Goal: Information Seeking & Learning: Learn about a topic

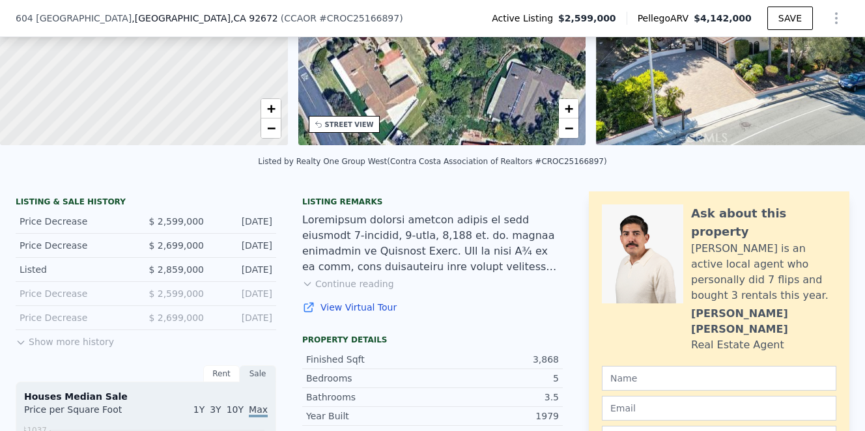
scroll to position [179, 0]
click at [347, 284] on button "Continue reading" at bounding box center [348, 283] width 92 height 13
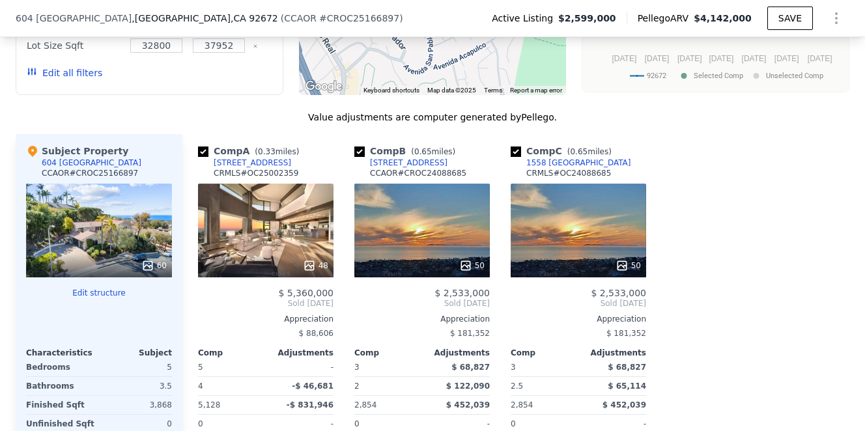
scroll to position [1661, 0]
click at [293, 184] on div "48" at bounding box center [266, 231] width 136 height 94
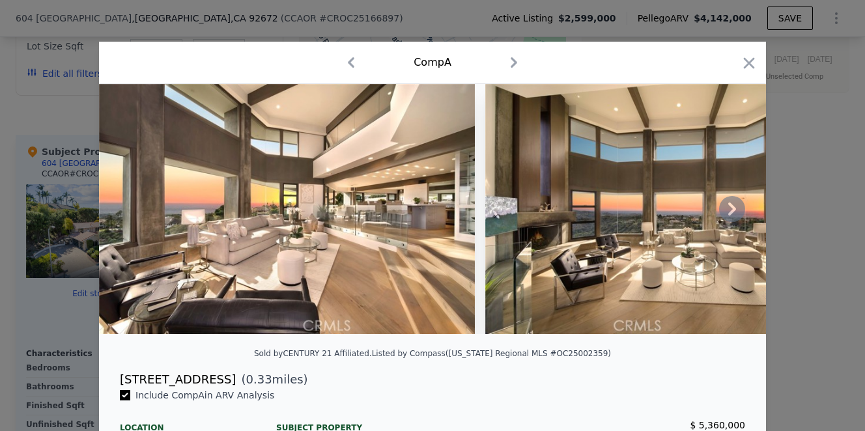
click at [734, 212] on icon at bounding box center [732, 209] width 26 height 26
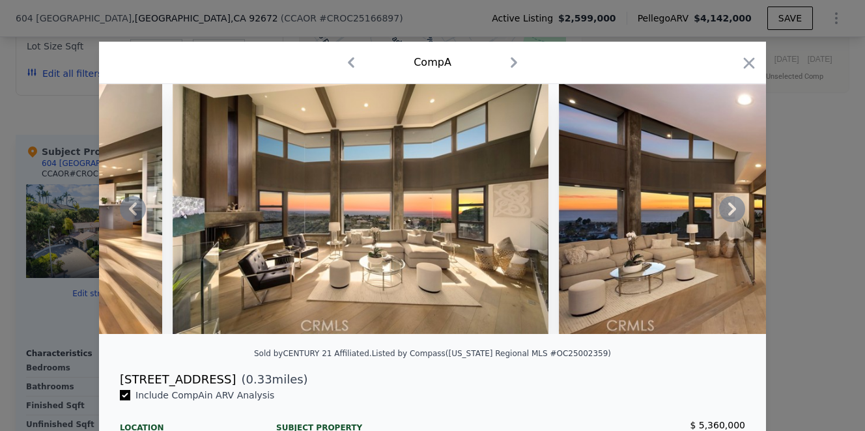
click at [734, 212] on icon at bounding box center [732, 209] width 26 height 26
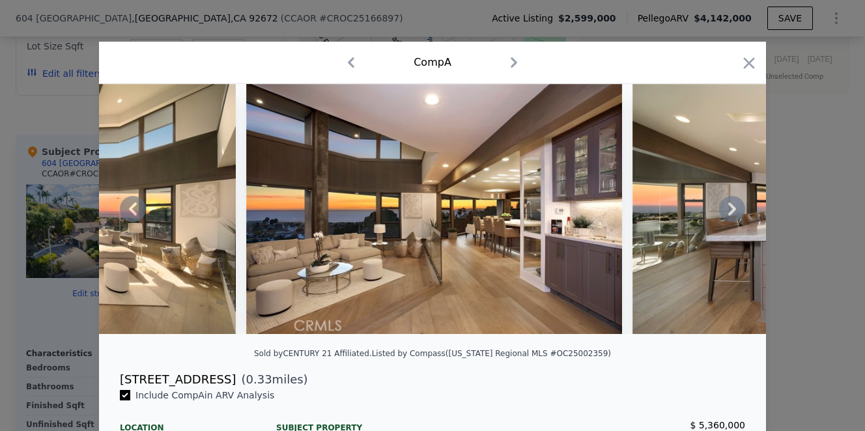
click at [734, 212] on icon at bounding box center [732, 209] width 26 height 26
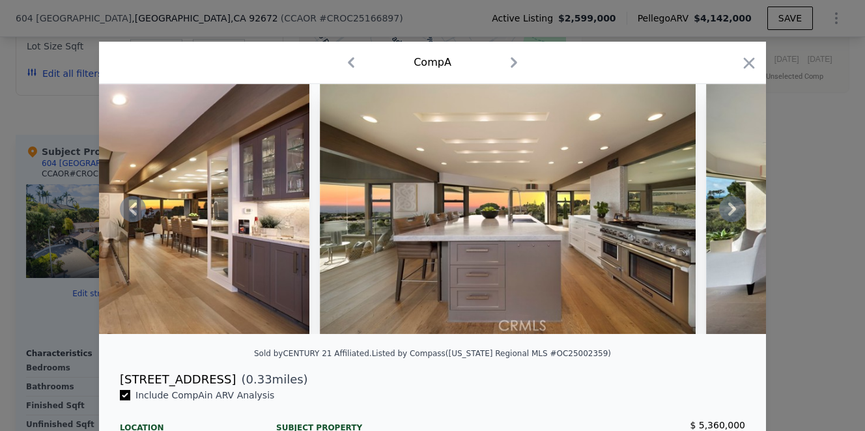
click at [734, 212] on icon at bounding box center [732, 209] width 26 height 26
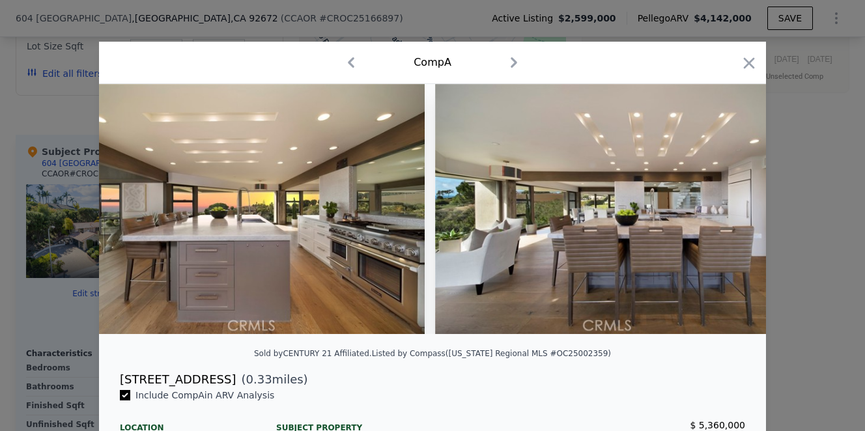
scroll to position [0, 1251]
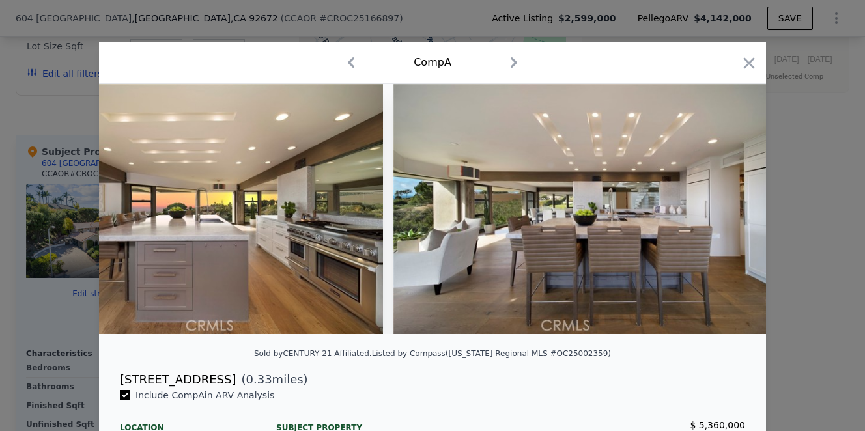
click at [734, 212] on div at bounding box center [432, 209] width 667 height 250
click at [734, 212] on icon at bounding box center [732, 209] width 26 height 26
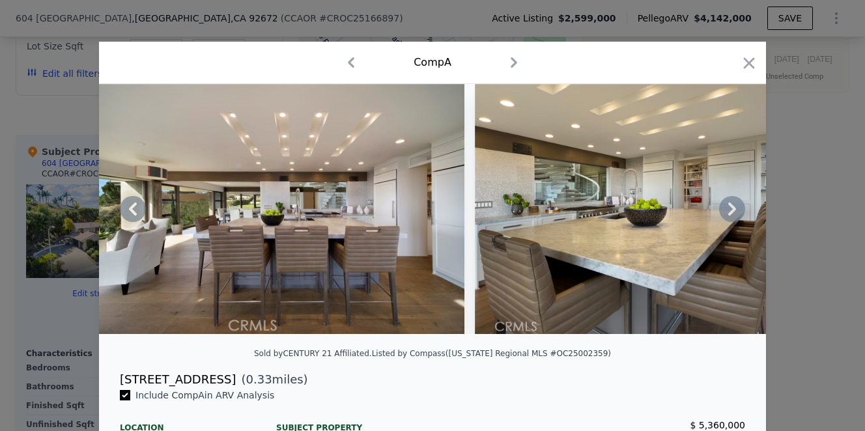
click at [734, 212] on icon at bounding box center [732, 209] width 26 height 26
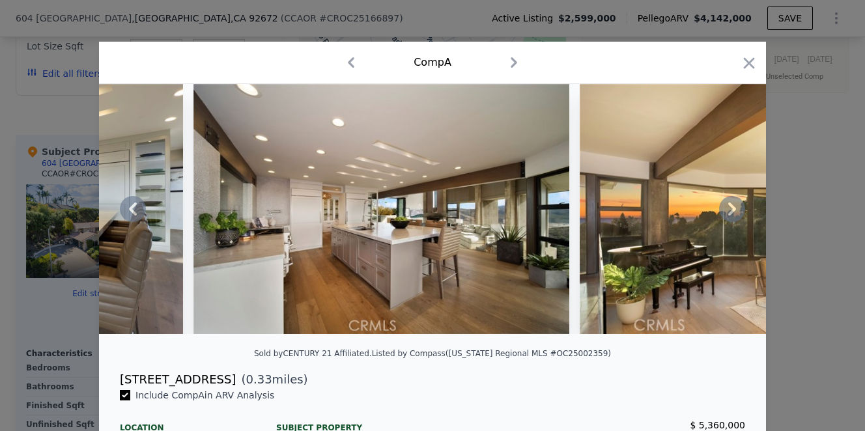
click at [734, 212] on icon at bounding box center [732, 209] width 26 height 26
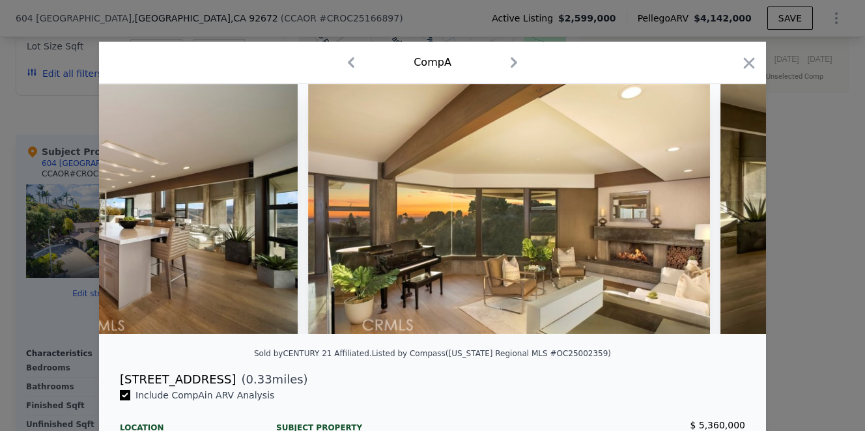
scroll to position [0, 2503]
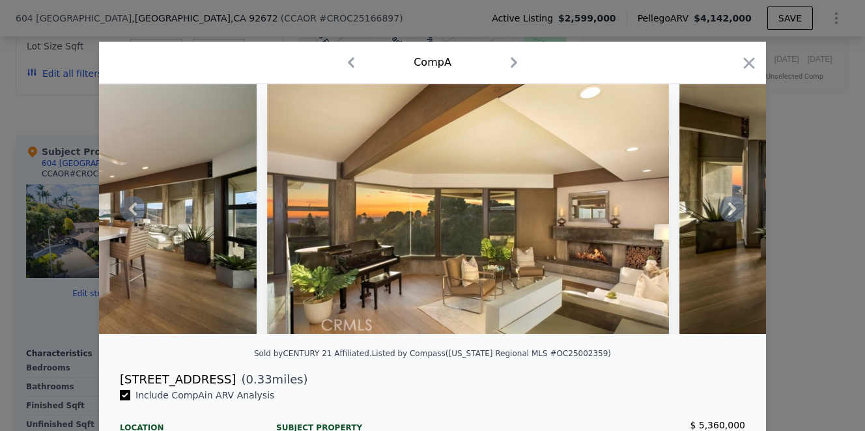
click at [734, 212] on icon at bounding box center [732, 209] width 26 height 26
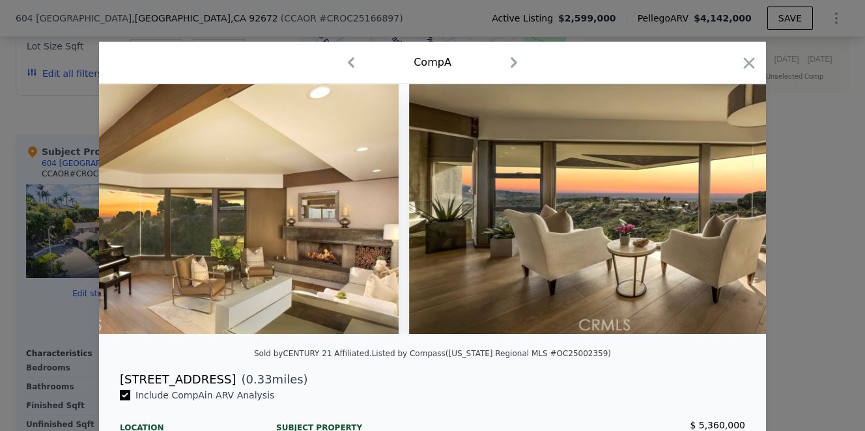
scroll to position [0, 2815]
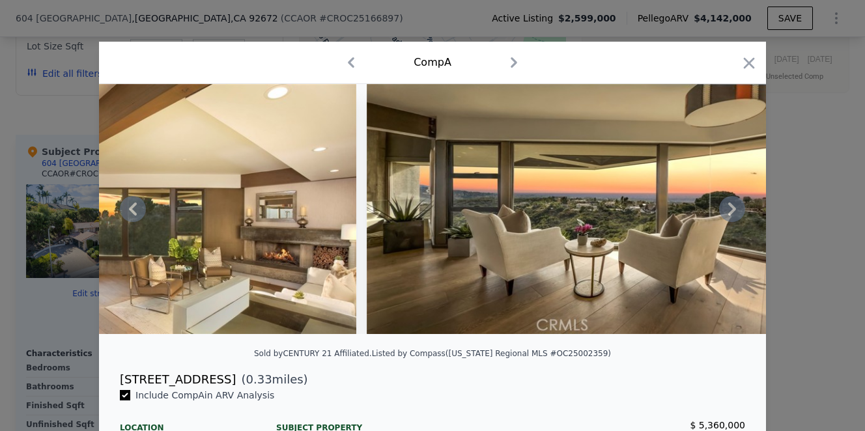
click at [734, 212] on icon at bounding box center [732, 209] width 26 height 26
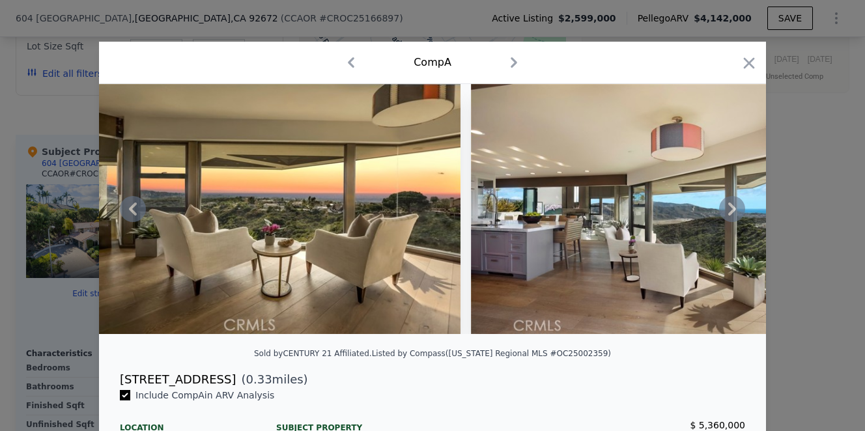
click at [734, 212] on icon at bounding box center [732, 209] width 26 height 26
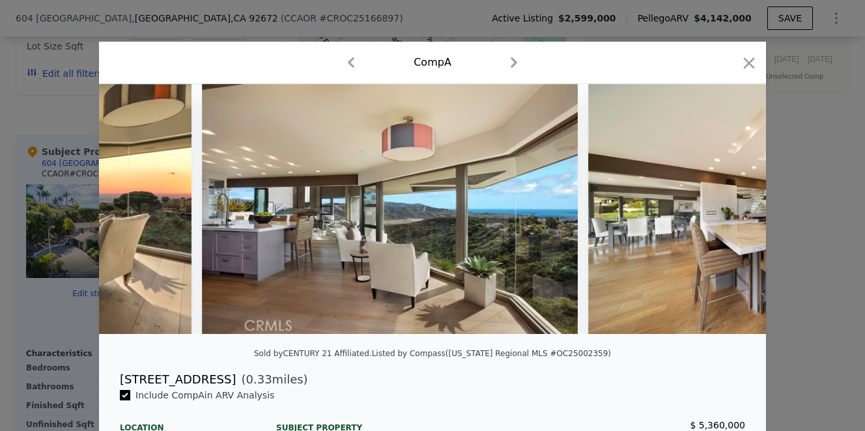
scroll to position [0, 3441]
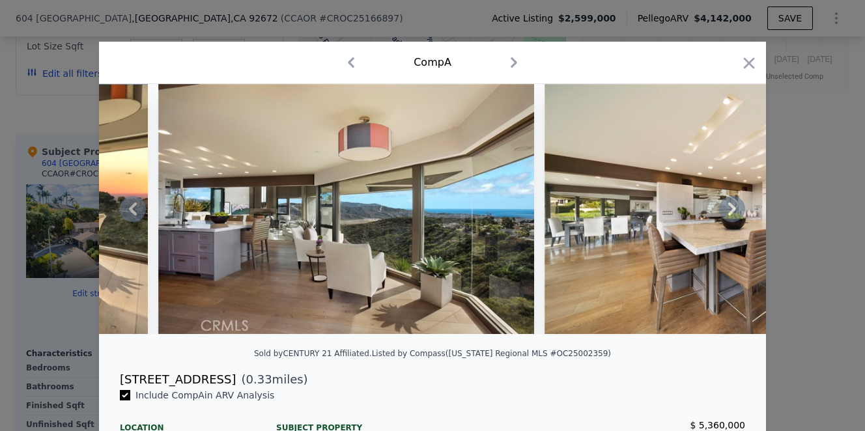
click at [734, 212] on icon at bounding box center [732, 209] width 26 height 26
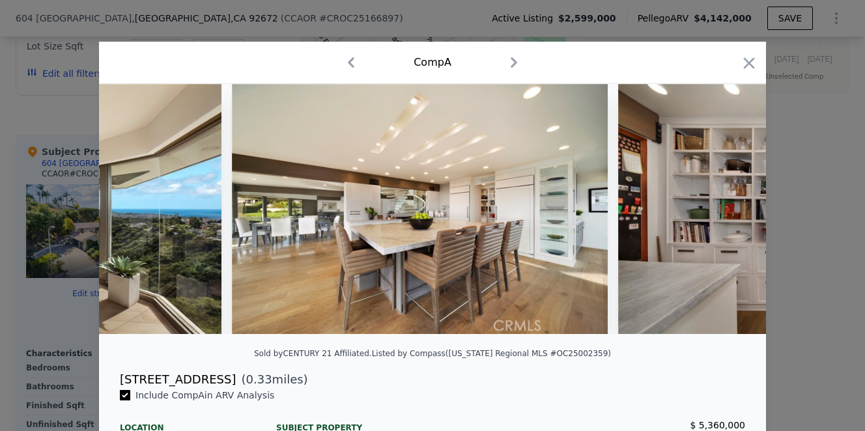
click at [734, 212] on div at bounding box center [432, 209] width 667 height 250
click at [734, 212] on icon at bounding box center [732, 209] width 26 height 26
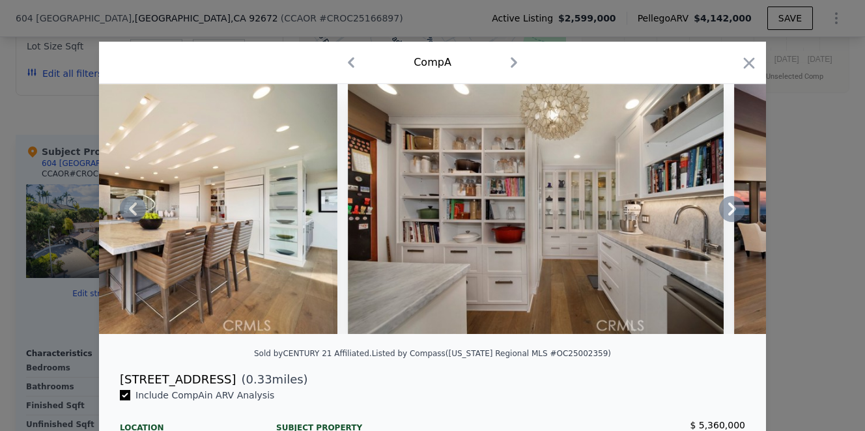
click at [734, 212] on div at bounding box center [432, 209] width 667 height 250
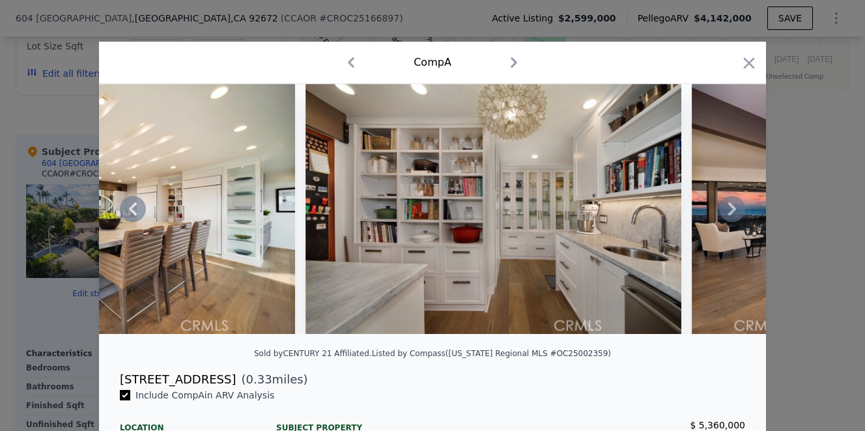
click at [734, 209] on icon at bounding box center [733, 209] width 8 height 13
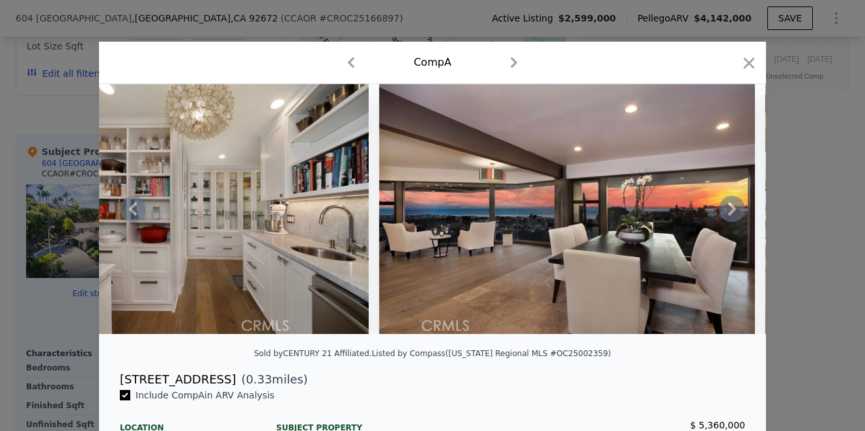
click at [734, 210] on icon at bounding box center [733, 209] width 8 height 13
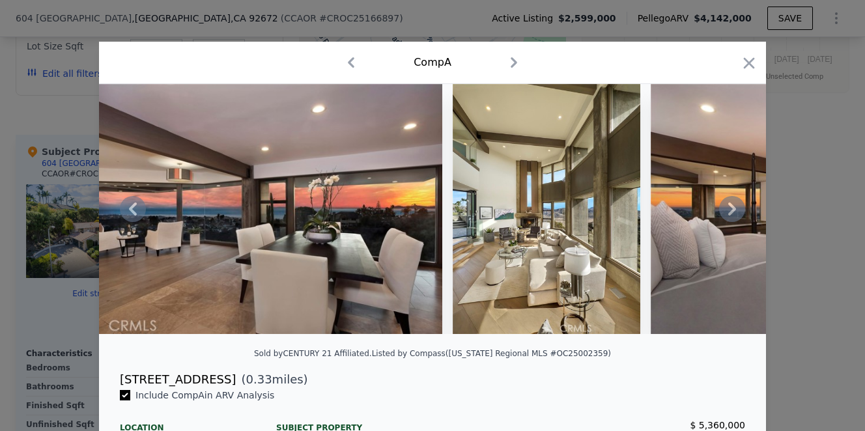
click at [734, 210] on icon at bounding box center [733, 209] width 8 height 13
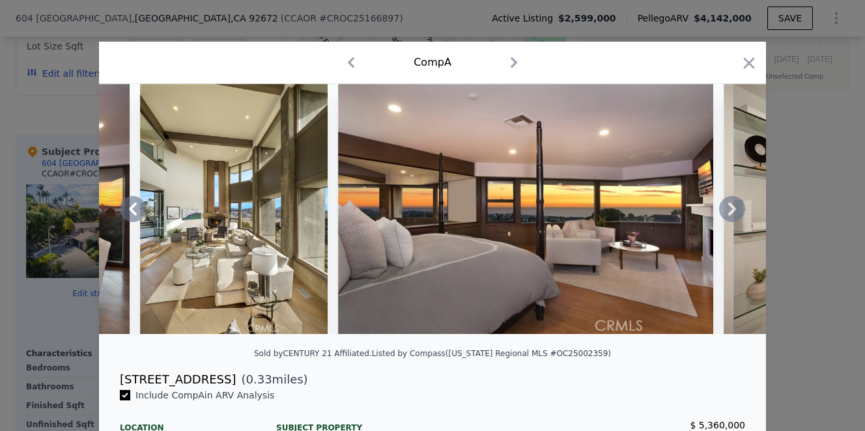
click at [734, 211] on icon at bounding box center [733, 209] width 8 height 13
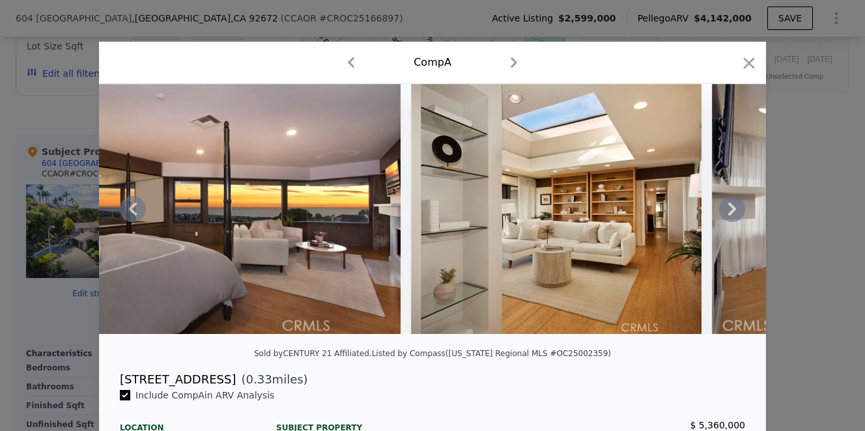
click at [734, 211] on icon at bounding box center [733, 209] width 8 height 13
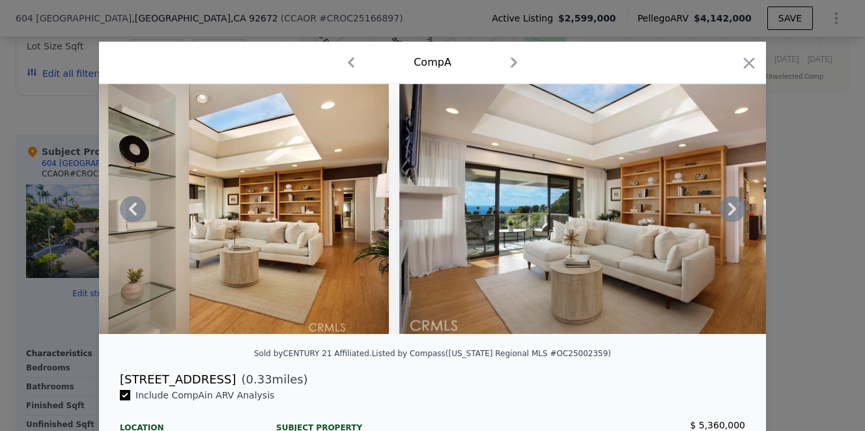
click at [734, 211] on icon at bounding box center [733, 209] width 8 height 13
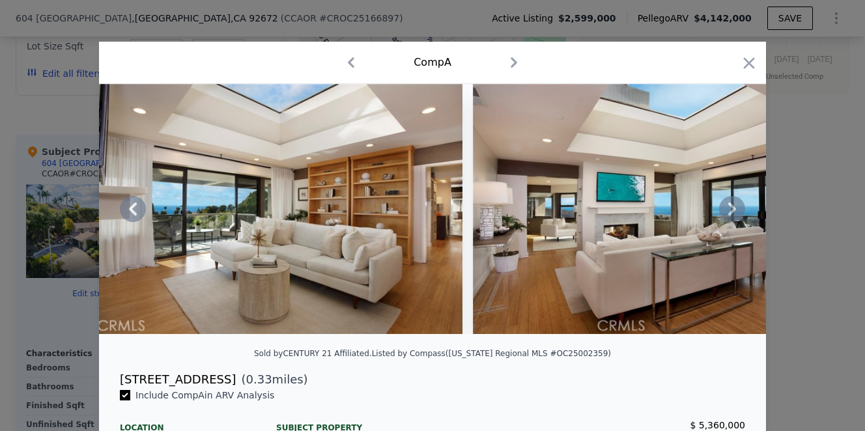
click at [734, 211] on icon at bounding box center [733, 209] width 8 height 13
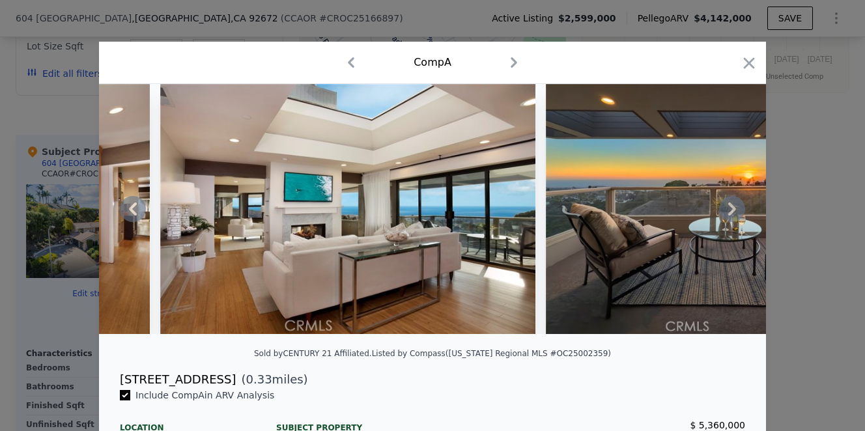
click at [733, 210] on icon at bounding box center [732, 209] width 26 height 26
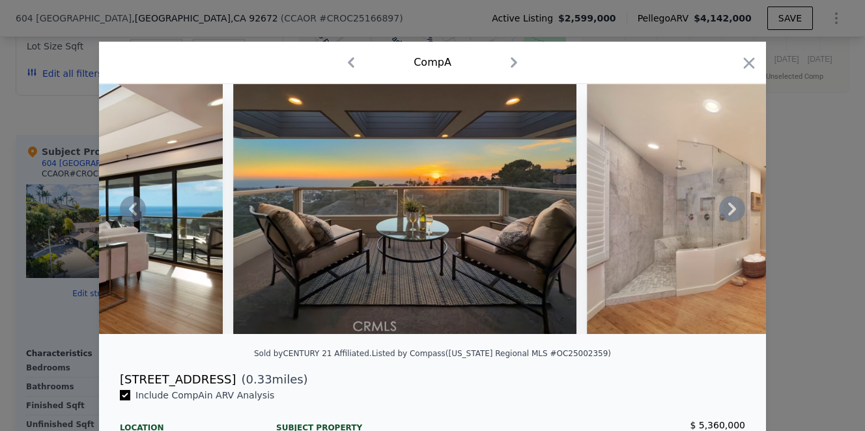
click at [733, 210] on icon at bounding box center [732, 209] width 26 height 26
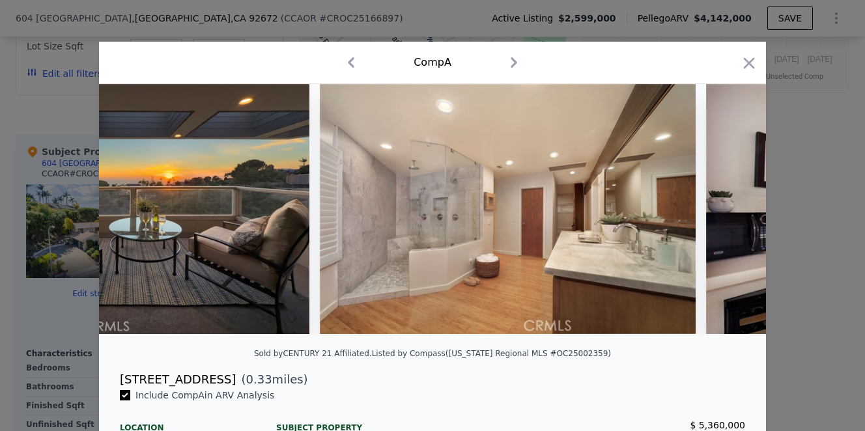
scroll to position [0, 6882]
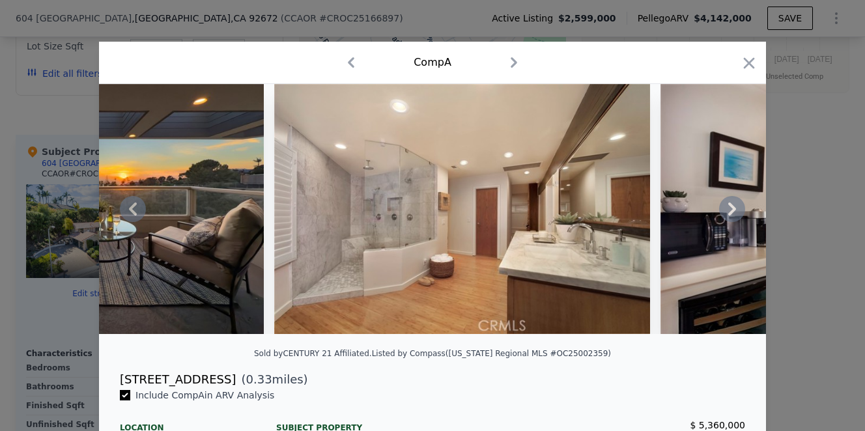
click at [733, 210] on icon at bounding box center [732, 209] width 26 height 26
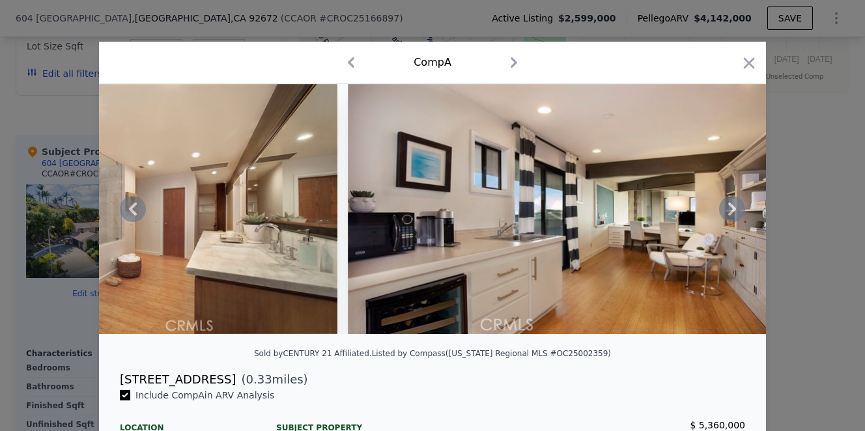
click at [733, 210] on icon at bounding box center [732, 209] width 26 height 26
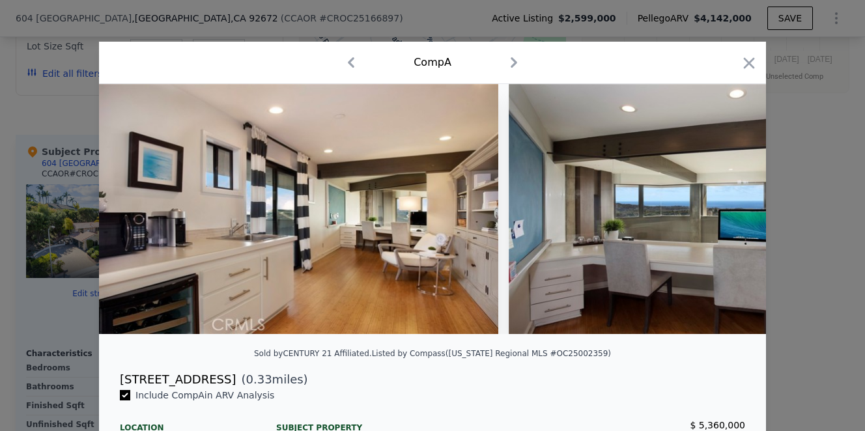
scroll to position [0, 7508]
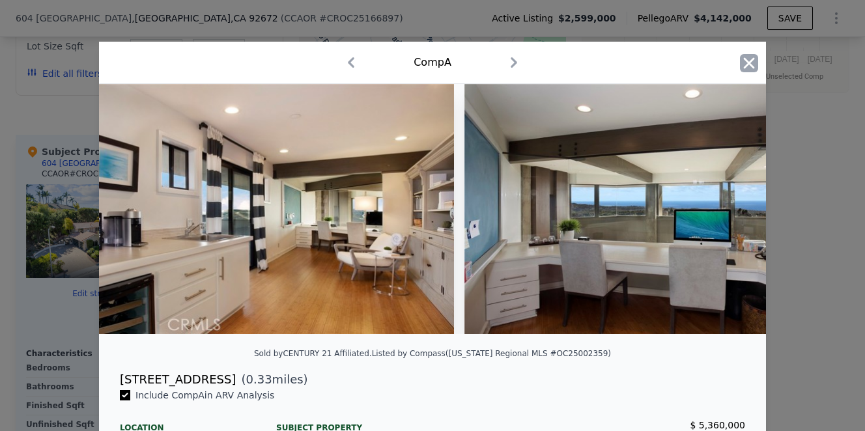
click at [745, 66] on icon "button" at bounding box center [749, 63] width 18 height 18
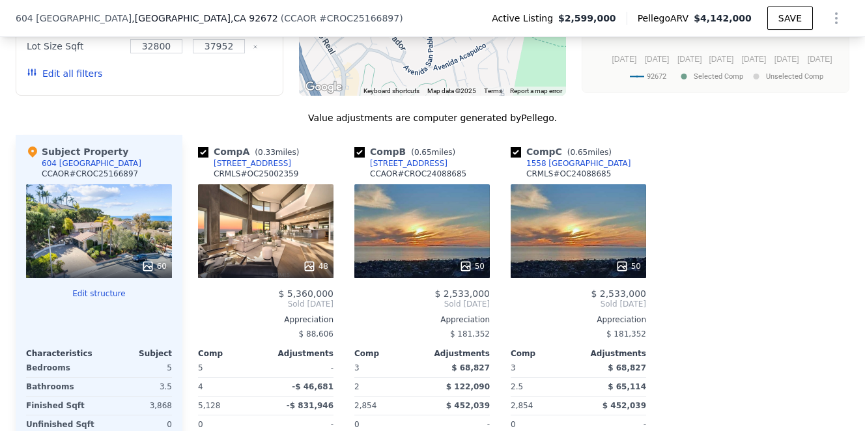
click at [427, 184] on div "50" at bounding box center [423, 231] width 136 height 94
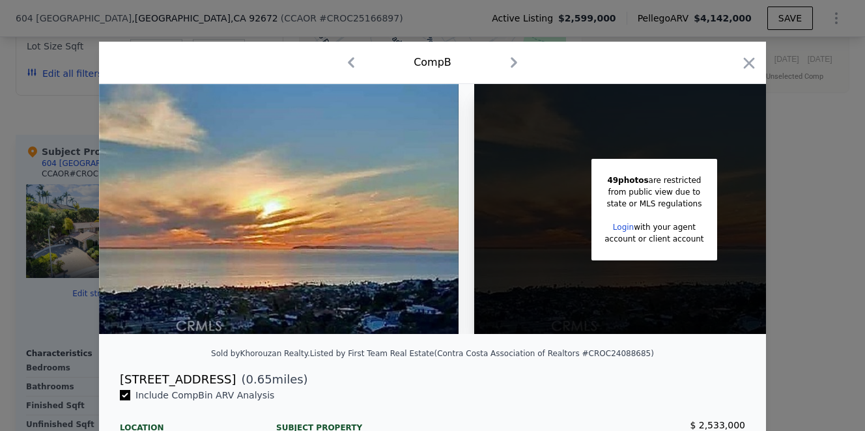
click at [631, 229] on link "Login" at bounding box center [623, 227] width 21 height 9
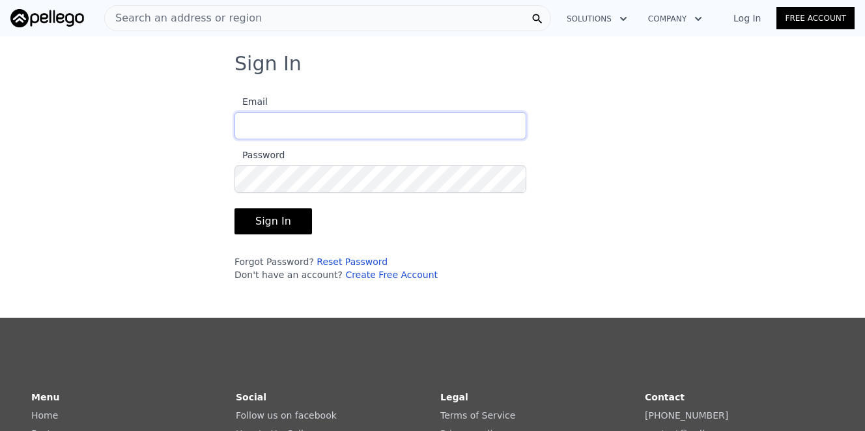
type input "[PERSON_NAME][EMAIL_ADDRESS][PERSON_NAME][DOMAIN_NAME]"
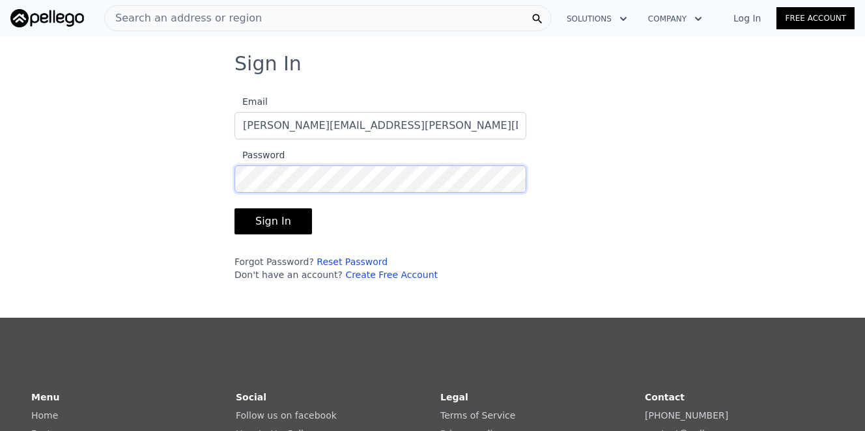
click at [271, 222] on button "Sign In" at bounding box center [274, 222] width 78 height 26
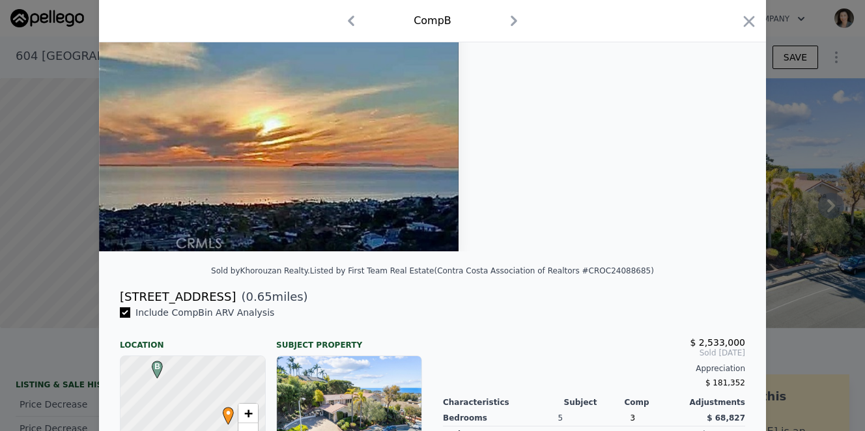
scroll to position [44, 0]
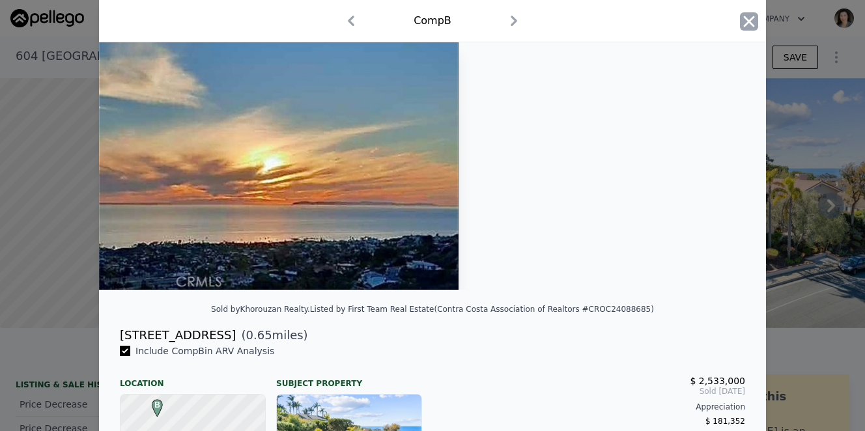
click at [754, 18] on icon "button" at bounding box center [749, 21] width 18 height 18
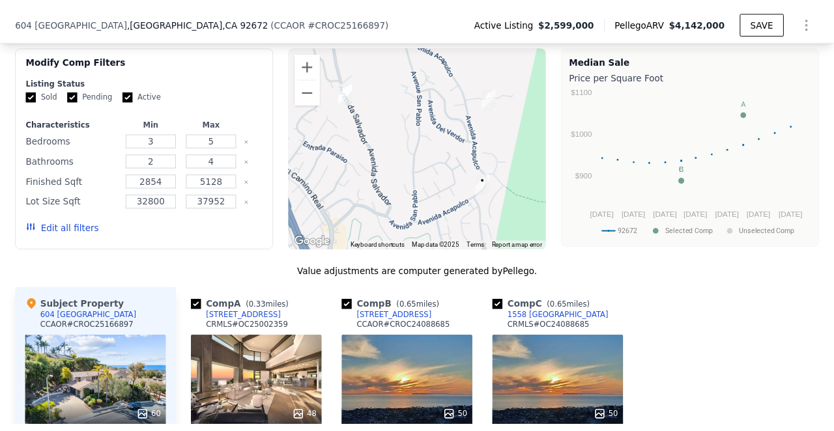
scroll to position [1154, 0]
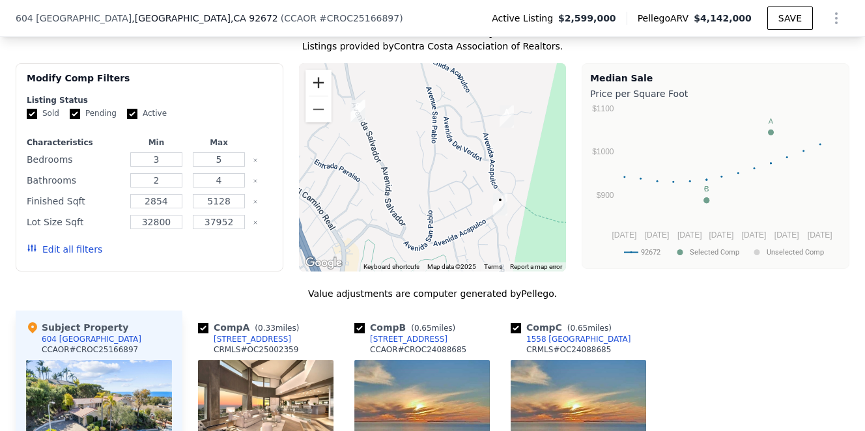
click at [323, 81] on button "Zoom in" at bounding box center [319, 83] width 26 height 26
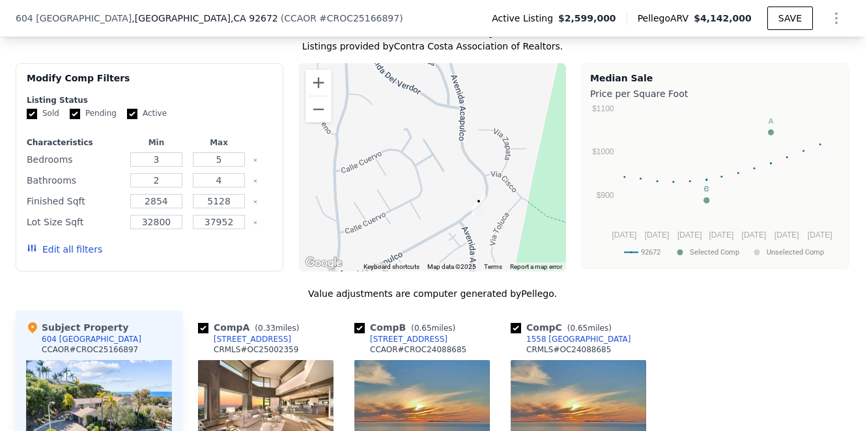
drag, startPoint x: 417, startPoint y: 181, endPoint x: 320, endPoint y: 129, distance: 109.9
click at [320, 129] on div at bounding box center [433, 167] width 268 height 209
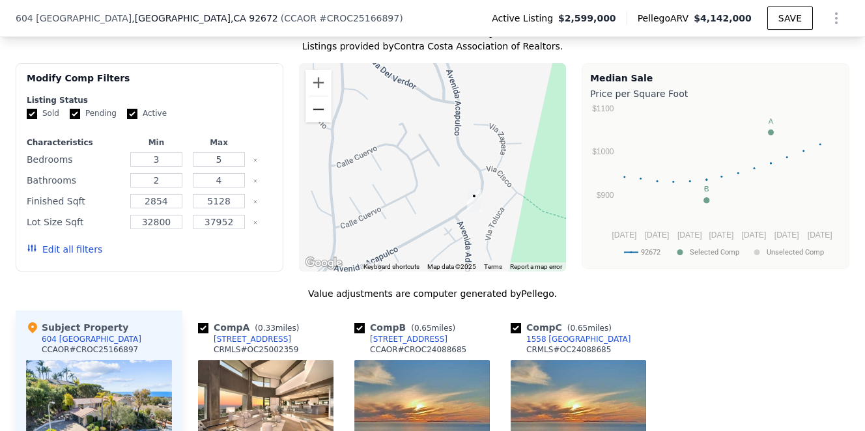
click at [314, 109] on button "Zoom out" at bounding box center [319, 109] width 26 height 26
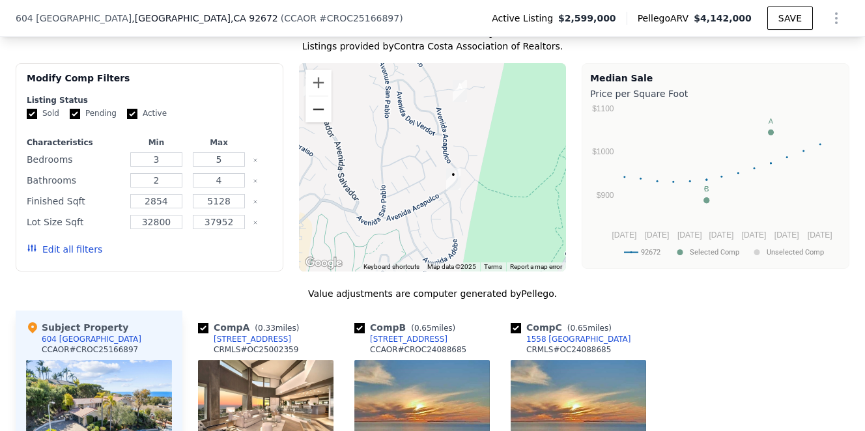
click at [314, 109] on button "Zoom out" at bounding box center [319, 109] width 26 height 26
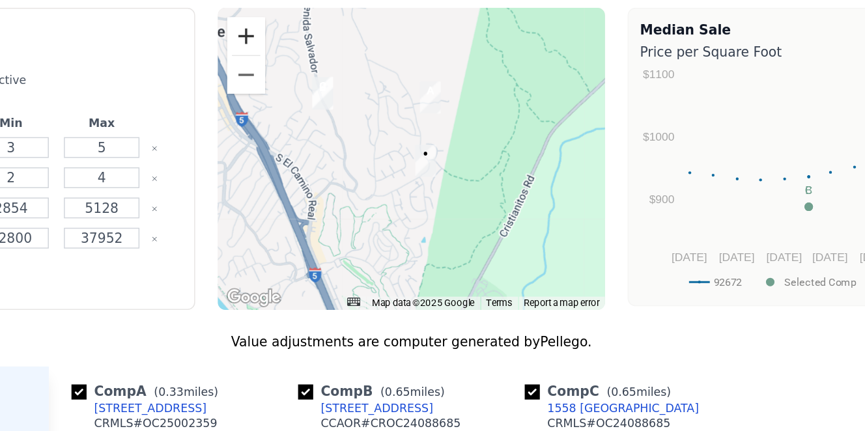
click at [306, 70] on button "Zoom in" at bounding box center [319, 83] width 26 height 26
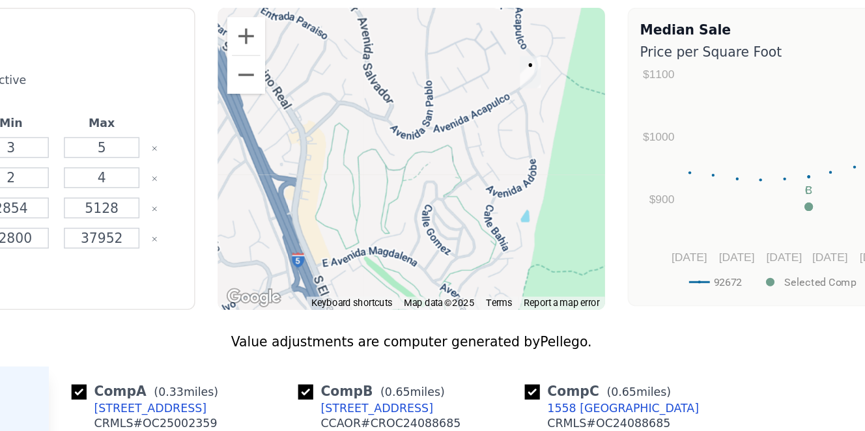
drag, startPoint x: 237, startPoint y: 140, endPoint x: 298, endPoint y: 67, distance: 95.3
click at [299, 67] on div at bounding box center [433, 167] width 268 height 209
